Goal: Check status: Check status

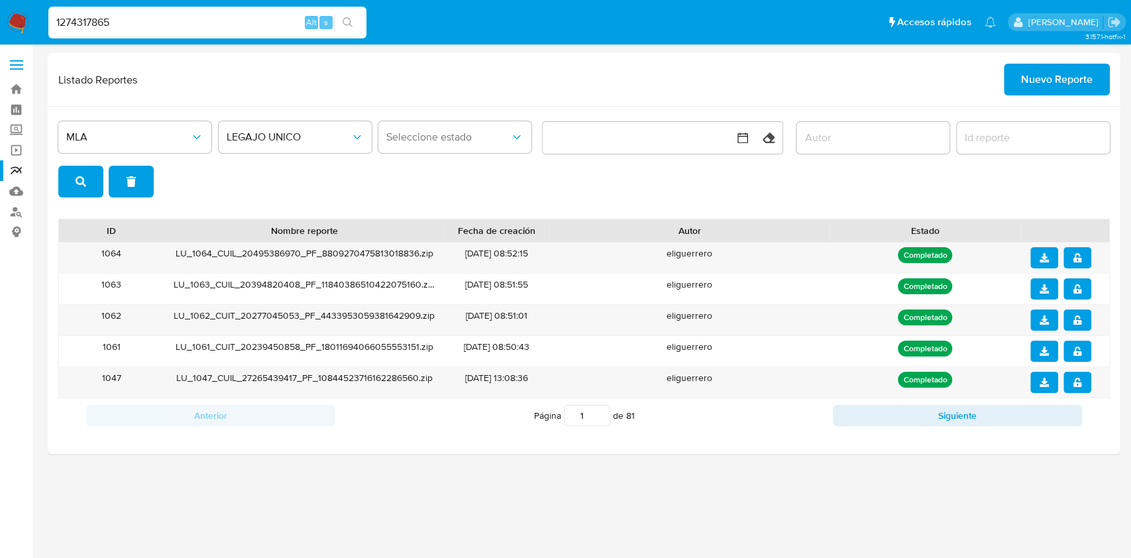
type input "1274317865"
click at [354, 23] on button "search-icon" at bounding box center [347, 22] width 27 height 19
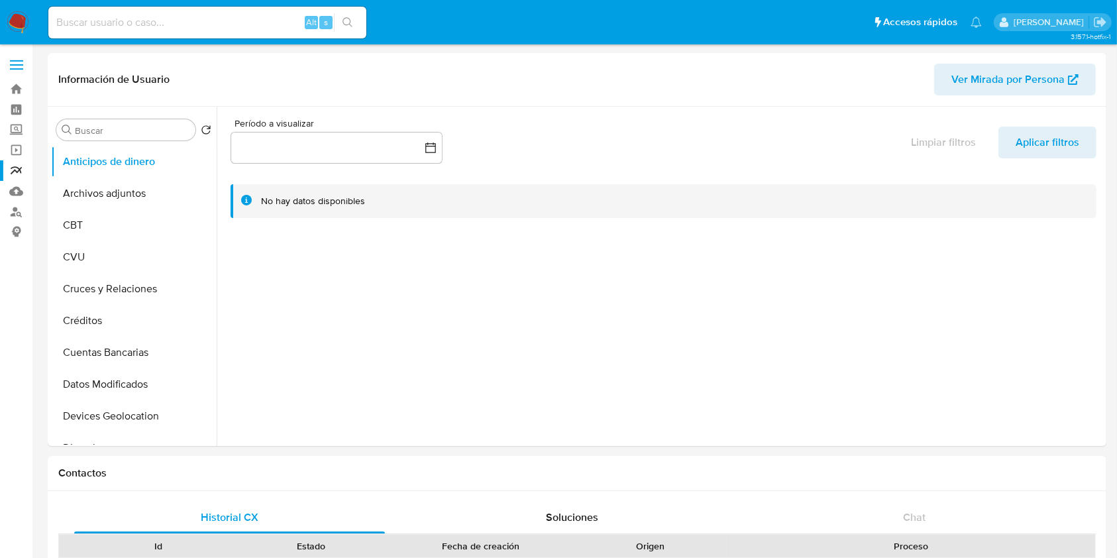
select select "10"
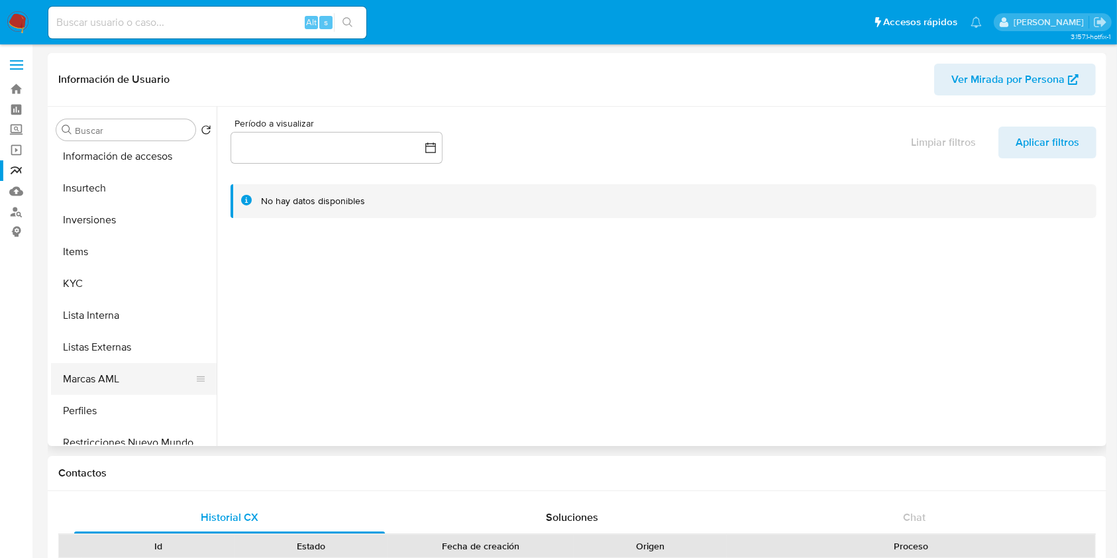
scroll to position [624, 0]
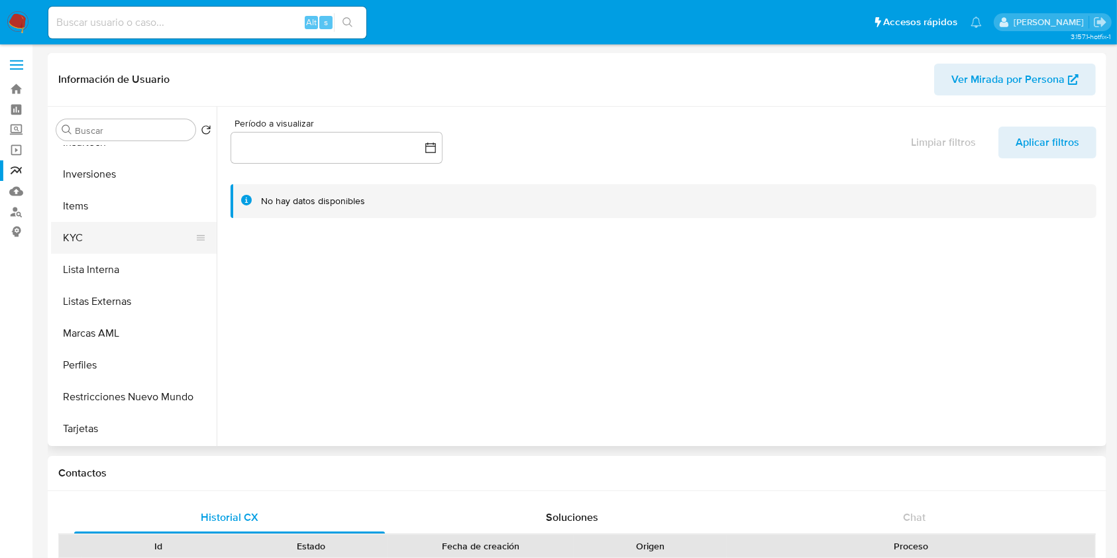
click at [105, 231] on button "KYC" at bounding box center [128, 238] width 155 height 32
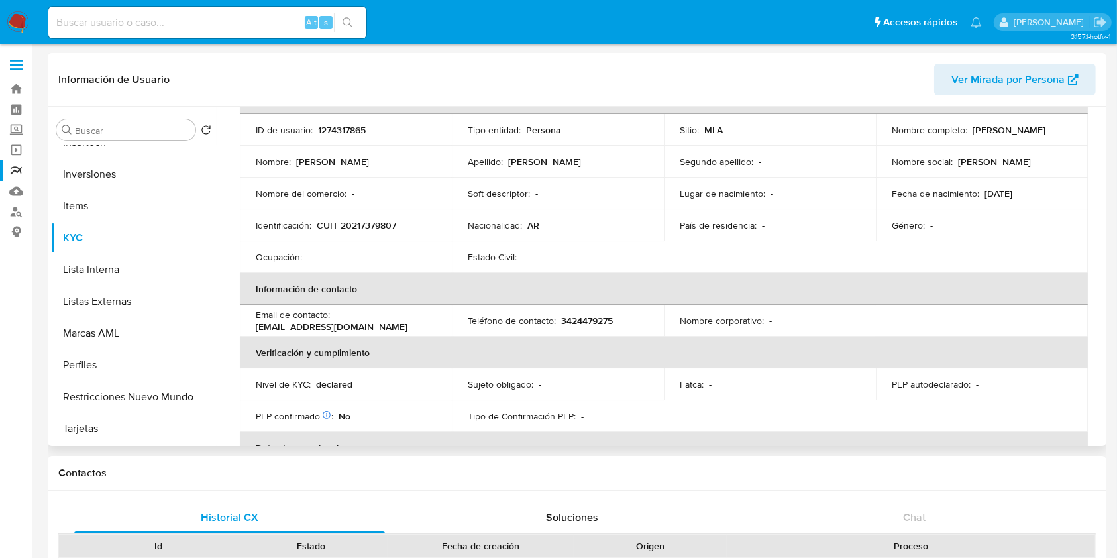
scroll to position [176, 0]
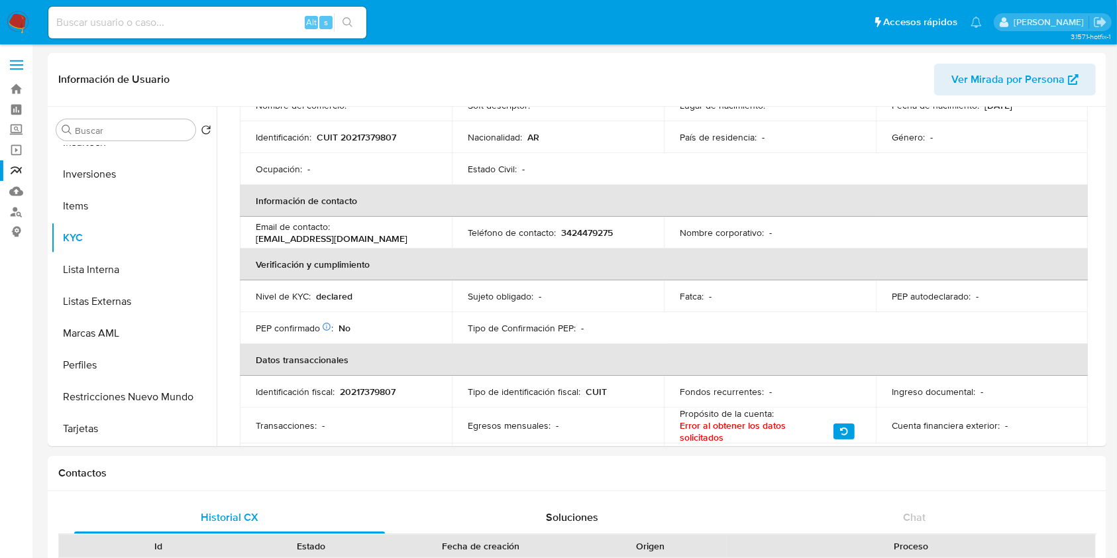
click at [180, 32] on div "Alt s" at bounding box center [207, 23] width 318 height 32
click at [183, 17] on input at bounding box center [207, 22] width 318 height 17
paste input "1016246598"
type input "1016246598"
click at [350, 23] on icon "search-icon" at bounding box center [348, 22] width 11 height 11
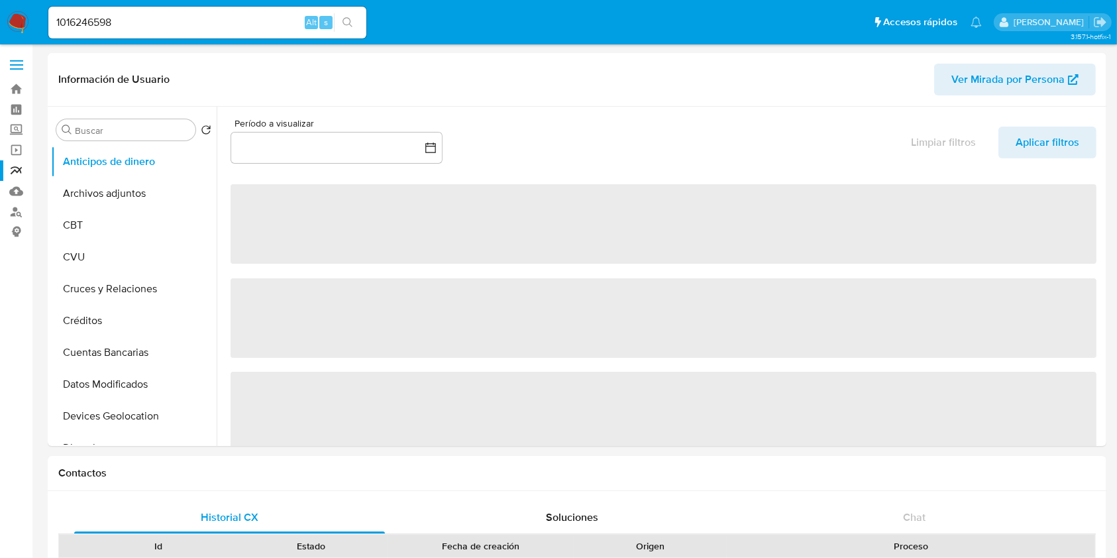
select select "10"
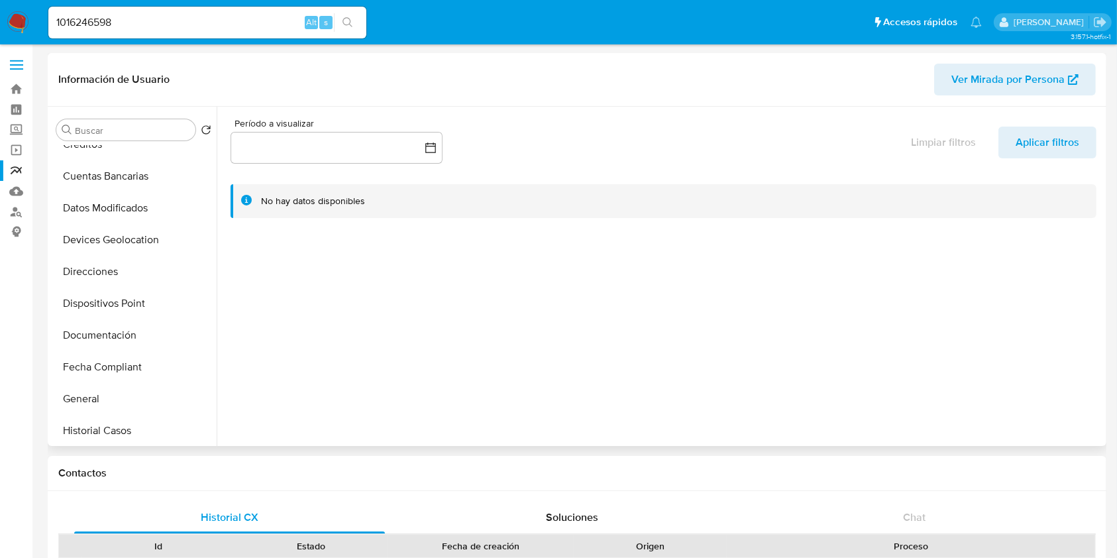
scroll to position [530, 0]
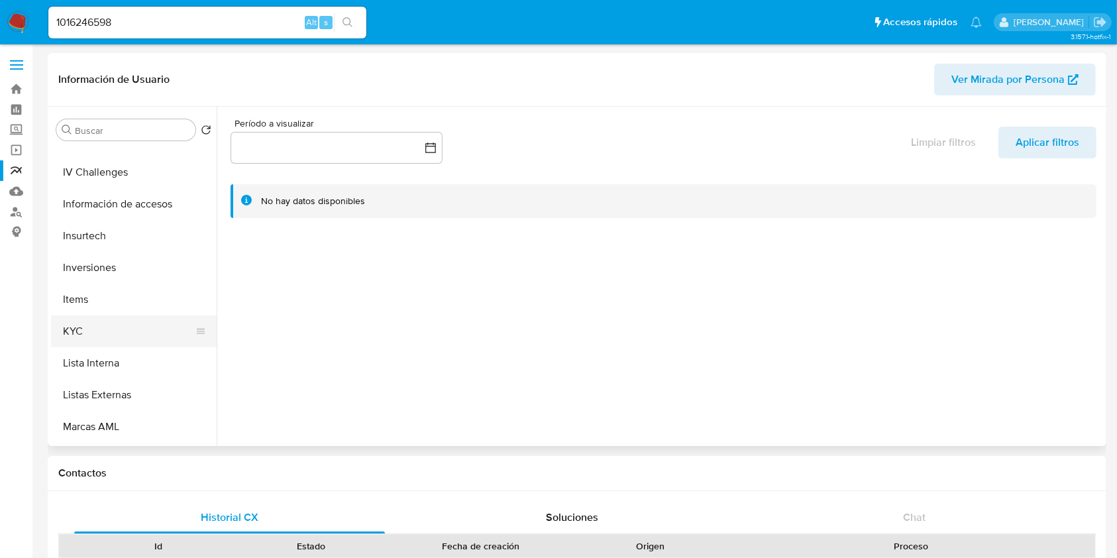
click at [113, 338] on button "KYC" at bounding box center [128, 331] width 155 height 32
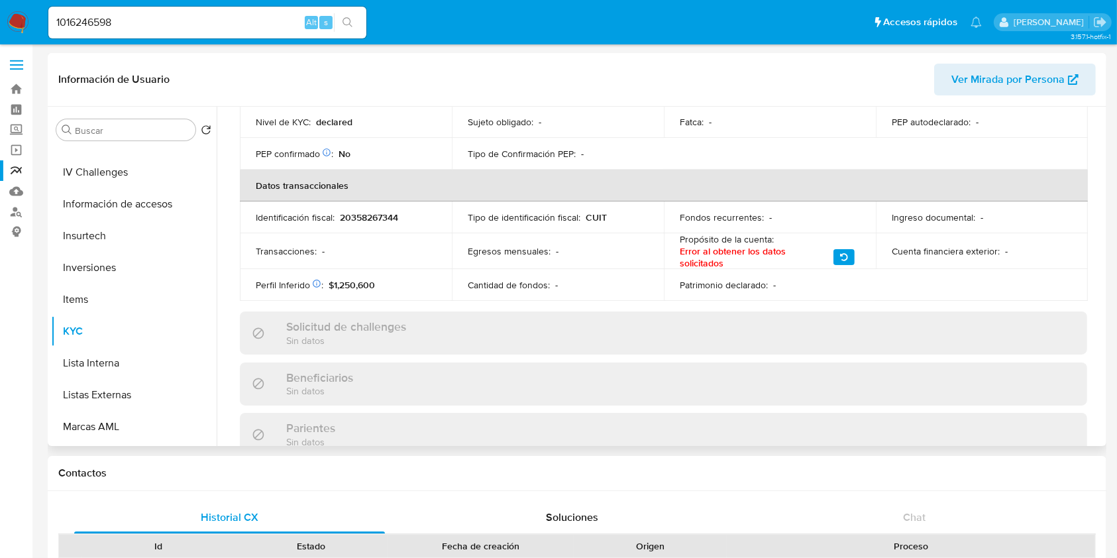
scroll to position [348, 0]
